Goal: Find specific page/section: Find specific page/section

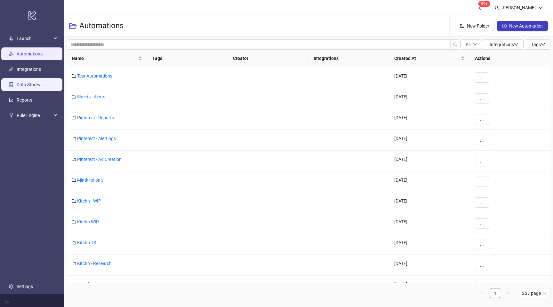
click at [38, 87] on link "Data Stores" at bounding box center [28, 84] width 23 height 5
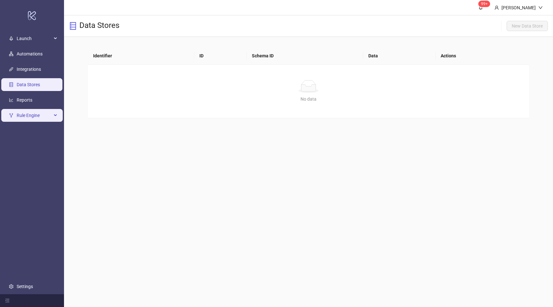
click at [39, 115] on span "Rule Engine" at bounding box center [34, 115] width 35 height 13
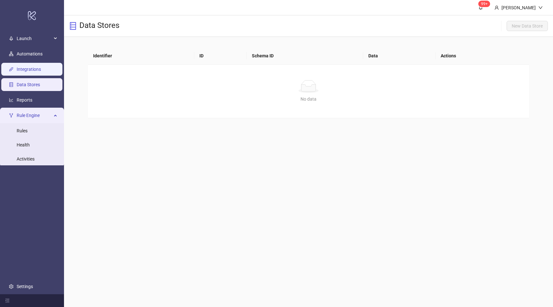
click at [41, 67] on link "Integrations" at bounding box center [29, 69] width 24 height 5
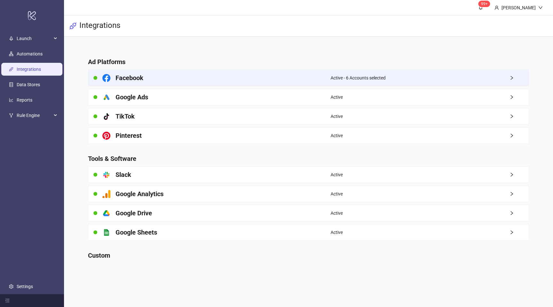
click at [494, 76] on div "Active - 6 Accounts selected" at bounding box center [430, 78] width 198 height 16
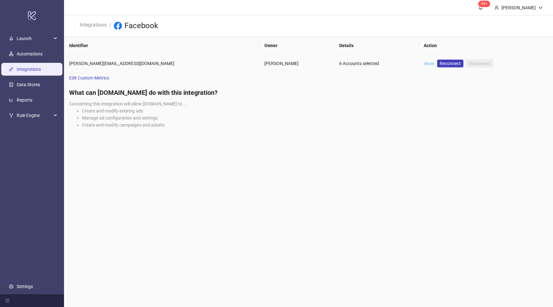
click at [424, 63] on link "show" at bounding box center [429, 63] width 11 height 5
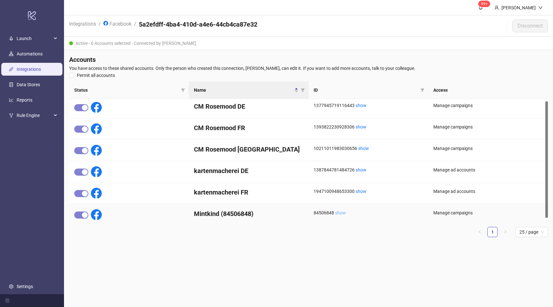
scroll to position [3, 0]
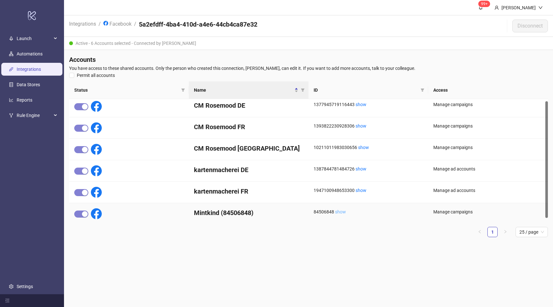
click at [344, 213] on link "show" at bounding box center [340, 211] width 11 height 5
